Goal: Complete application form

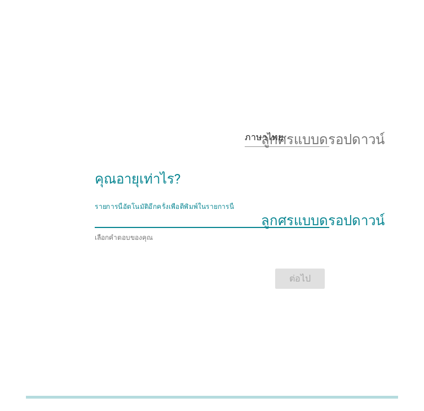
click at [158, 211] on input "รายการนี้อัตโนมัติอีกครั้งเพื่อตีพิมพ์ในรายการนี้" at bounding box center [204, 219] width 219 height 18
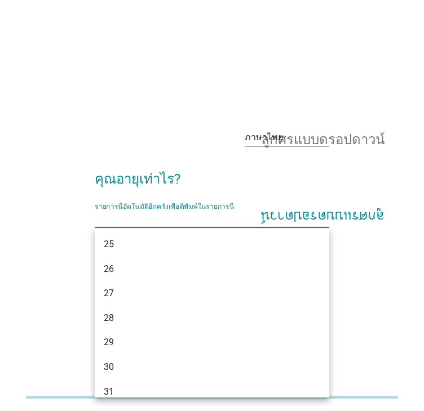
scroll to position [174, 0]
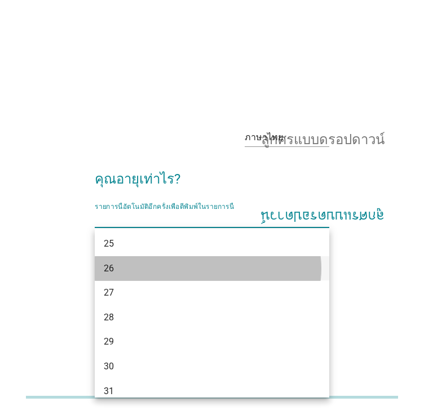
click at [119, 268] on div "26" at bounding box center [203, 269] width 198 height 14
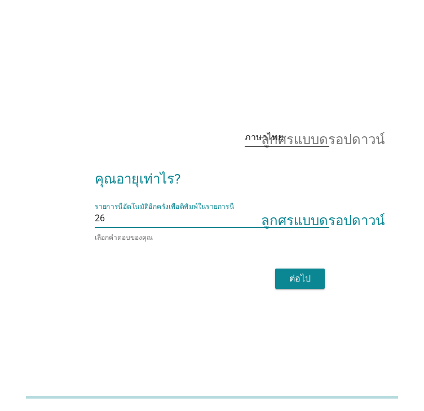
click at [292, 138] on font "ลูกศรแบบดรอปดาวน์" at bounding box center [322, 138] width 123 height 14
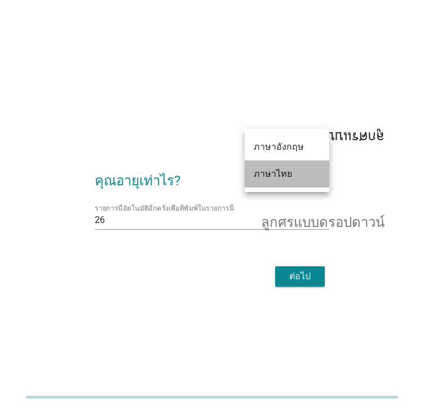
click at [266, 176] on font "ภาษาไทย" at bounding box center [273, 173] width 38 height 11
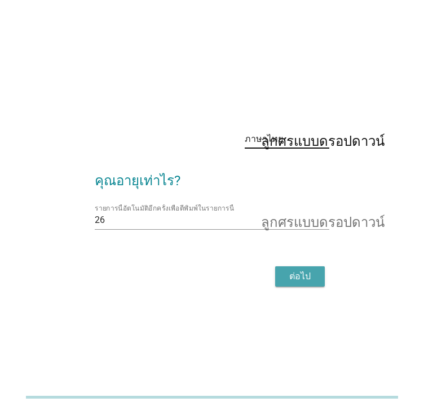
click at [307, 273] on font "ต่อไป" at bounding box center [299, 276] width 21 height 11
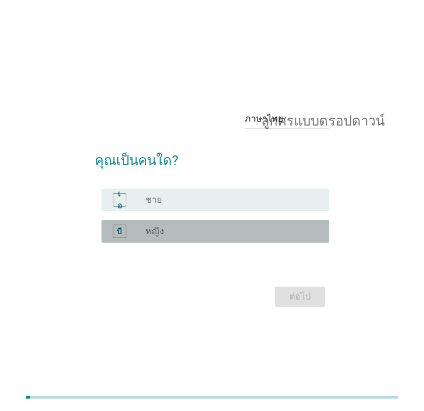
click at [157, 228] on font "หญิง" at bounding box center [154, 231] width 19 height 11
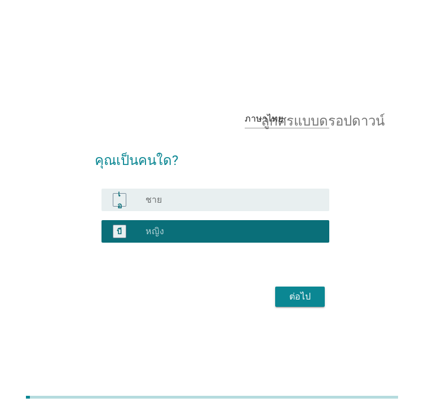
click at [300, 299] on font "ต่อไป" at bounding box center [299, 296] width 21 height 11
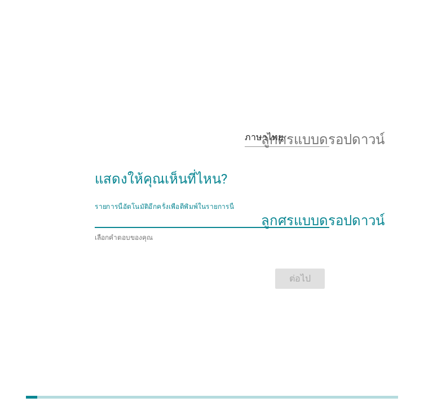
click at [262, 225] on input "รายการนี้อัตโนมัติอีกครั้งเพื่อตีพิมพ์ในรายการนี้" at bounding box center [204, 219] width 219 height 18
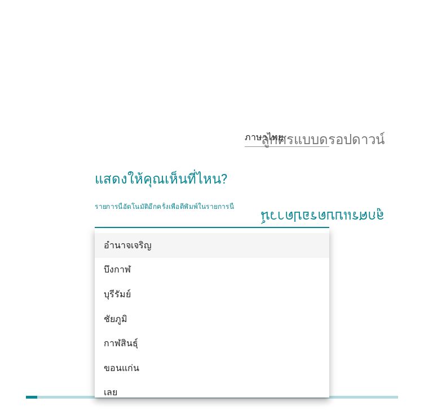
click at [194, 256] on div "อำนาจเจริญ" at bounding box center [212, 245] width 234 height 25
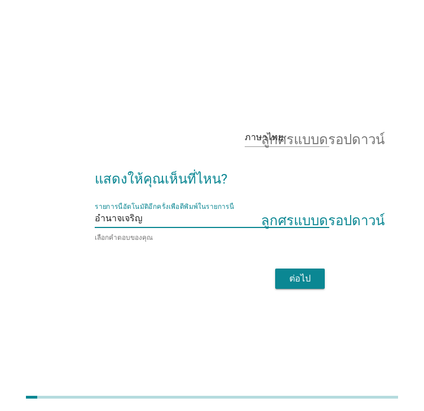
click at [157, 221] on input "รายการนี้อัตโนมัติอีกครั้งเพื่อตีพิมพ์ในรายการนี้" at bounding box center [228, 219] width 171 height 18
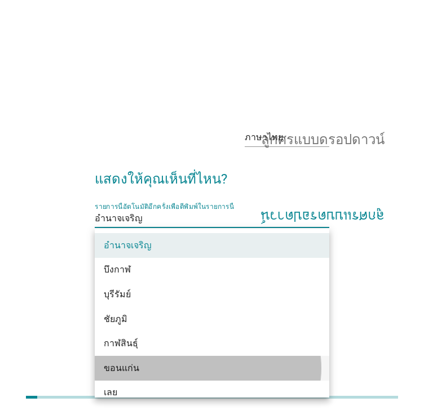
click at [147, 366] on div "ขอนแก่น" at bounding box center [203, 369] width 198 height 14
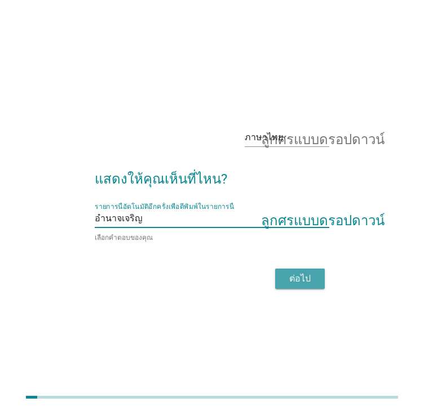
click at [293, 277] on font "ต่อไป" at bounding box center [299, 278] width 21 height 11
